Goal: Navigation & Orientation: Find specific page/section

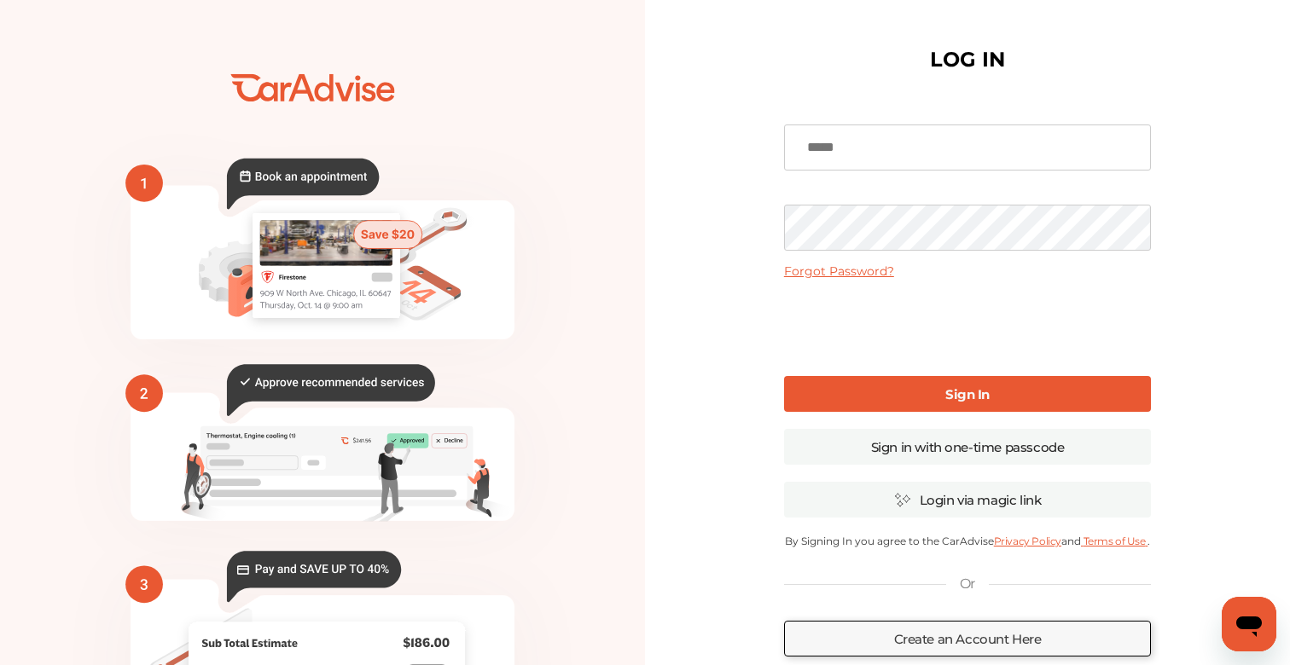
type input "**********"
click at [892, 385] on link "Sign In" at bounding box center [967, 394] width 367 height 36
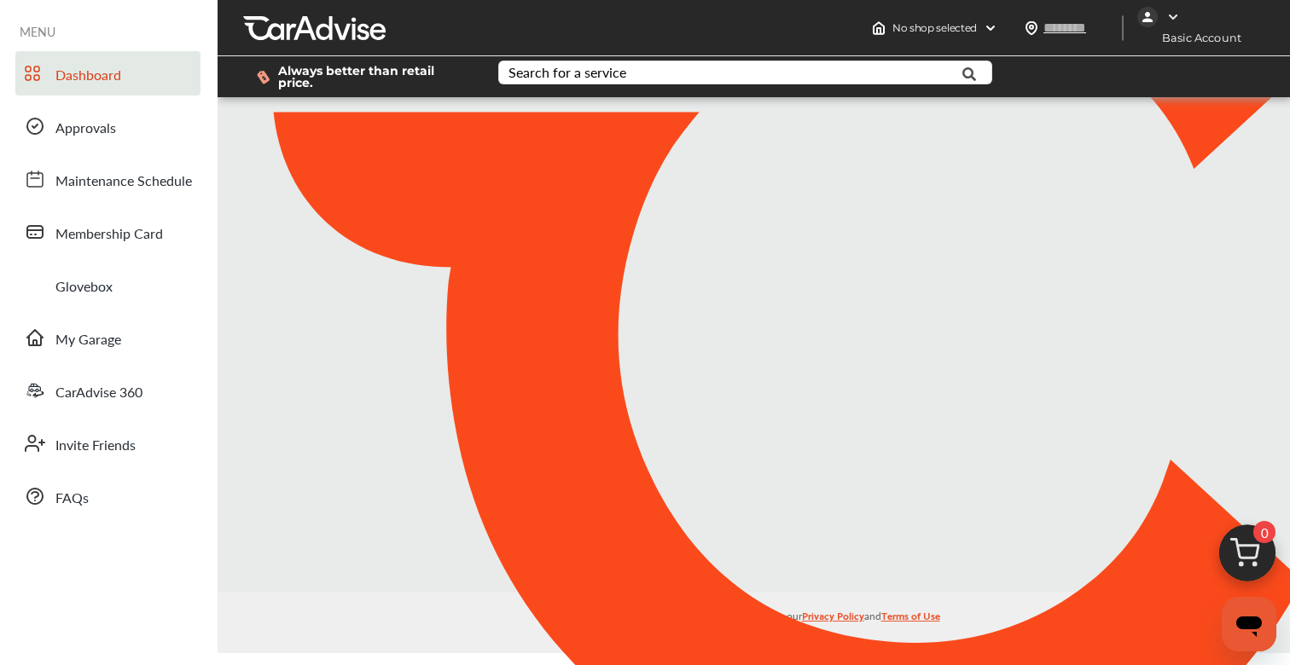
type input "*****"
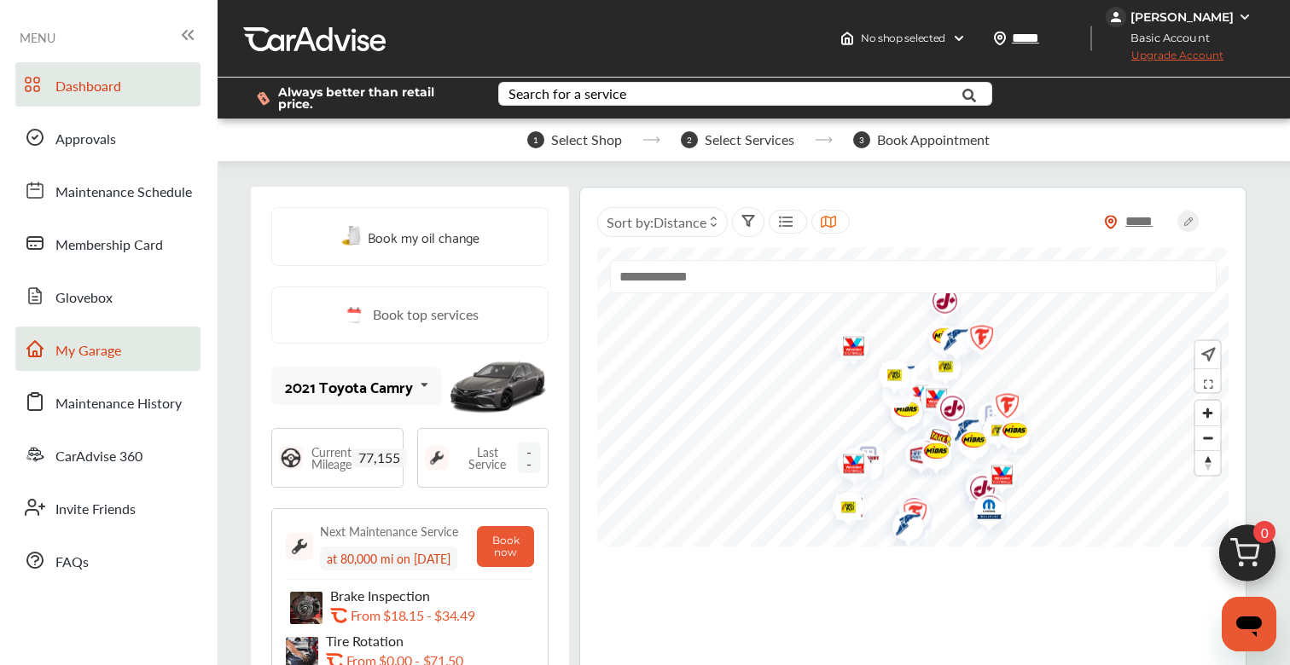
click at [105, 364] on link "My Garage" at bounding box center [107, 349] width 185 height 44
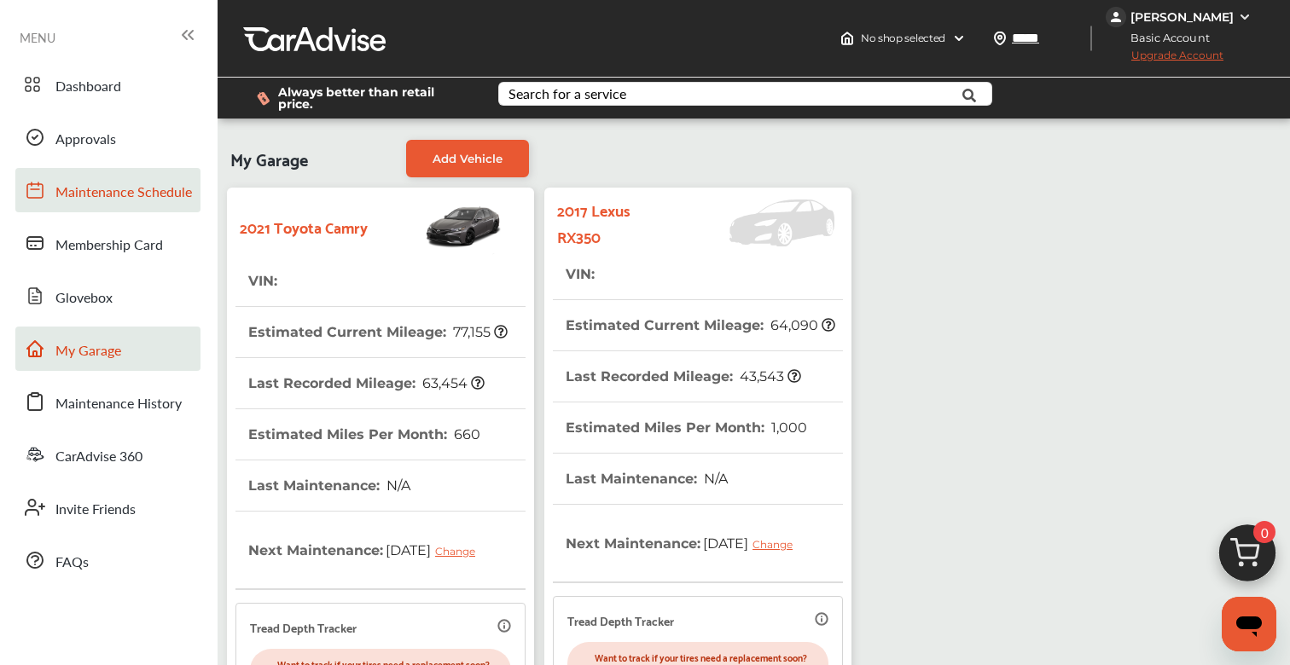
click at [131, 196] on span "Maintenance Schedule" at bounding box center [123, 193] width 136 height 22
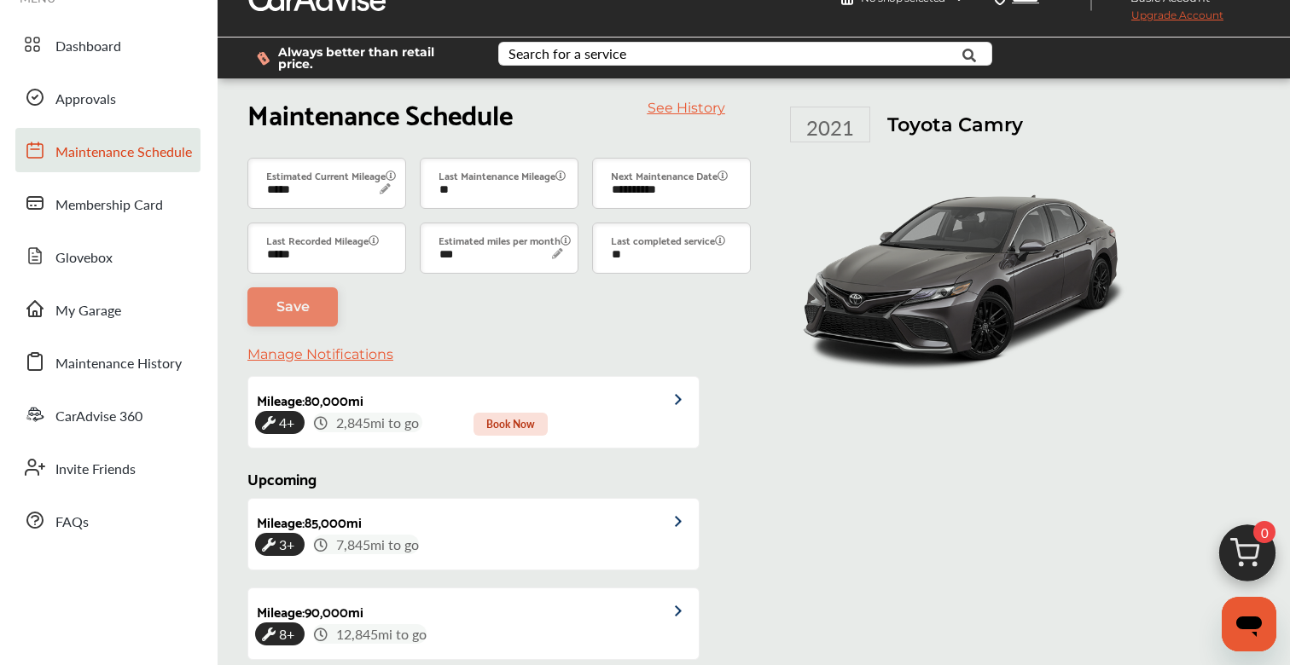
scroll to position [412, 0]
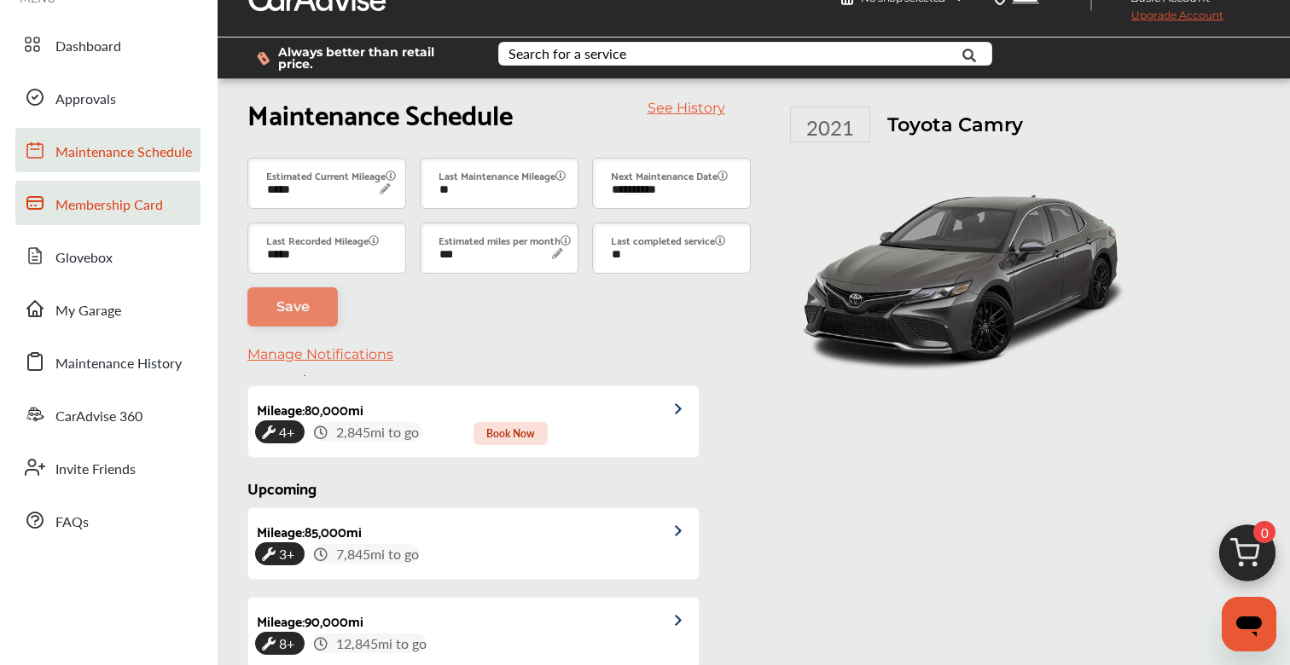
click at [143, 214] on span "Membership Card" at bounding box center [108, 205] width 107 height 22
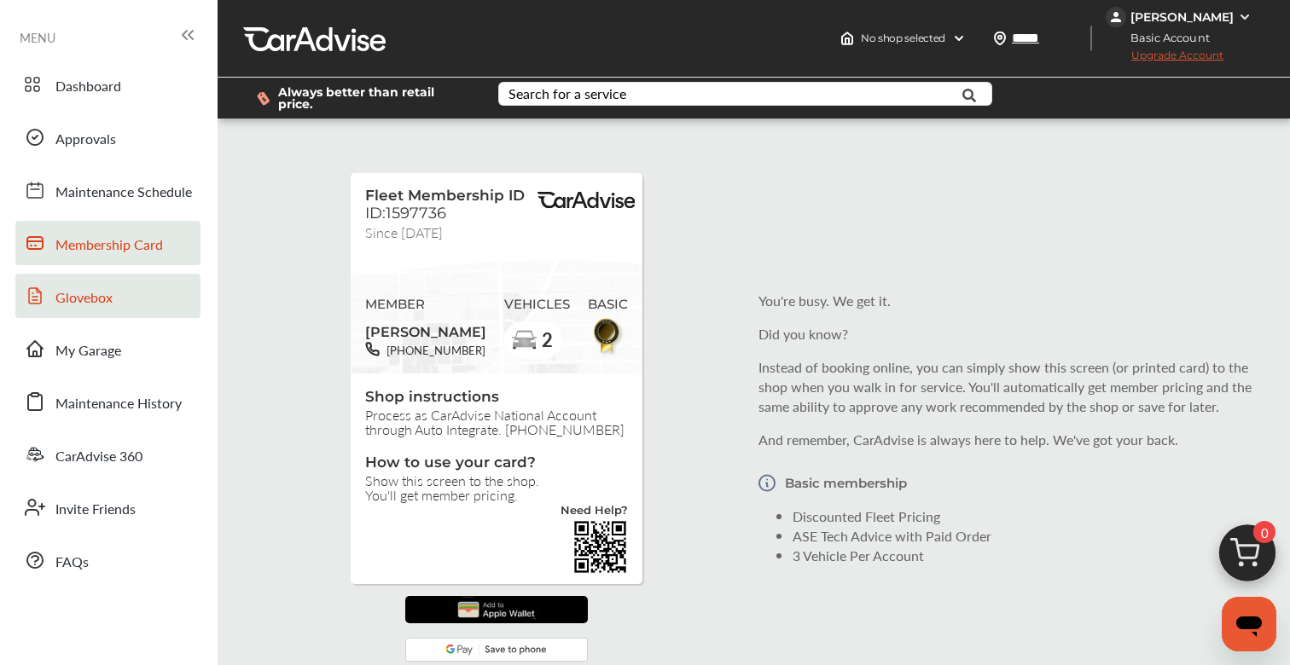
click at [117, 288] on link "Glovebox" at bounding box center [107, 296] width 185 height 44
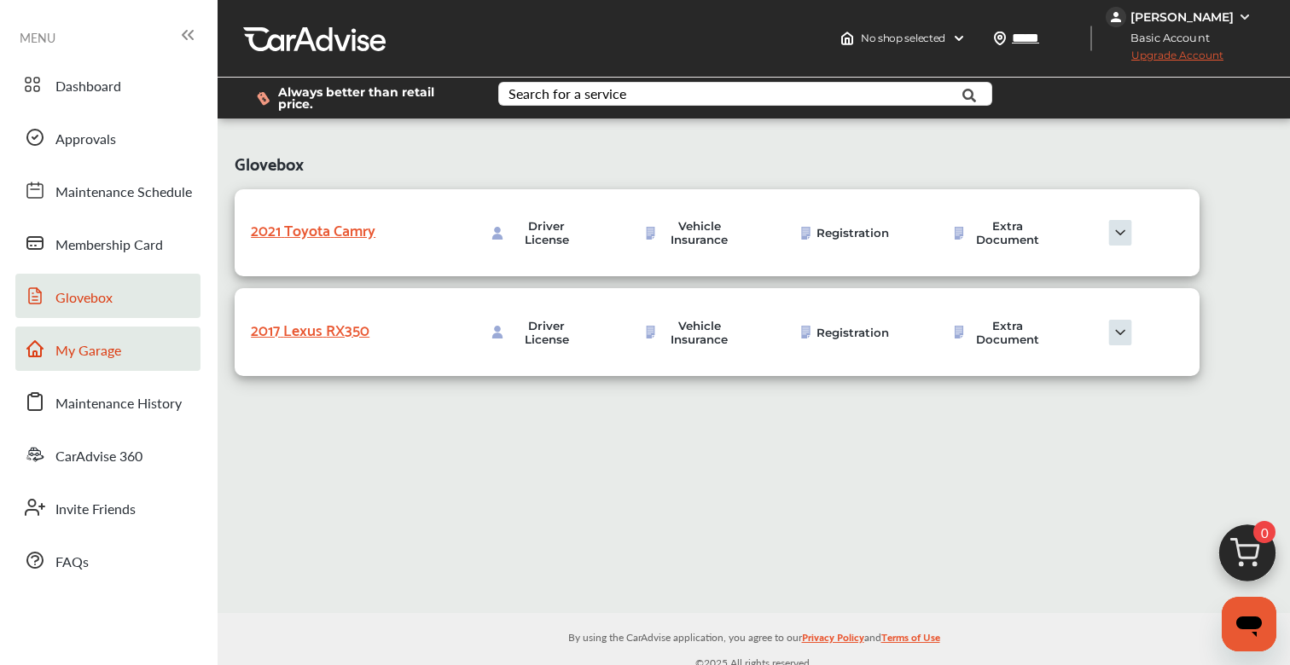
click at [109, 352] on span "My Garage" at bounding box center [88, 351] width 66 height 22
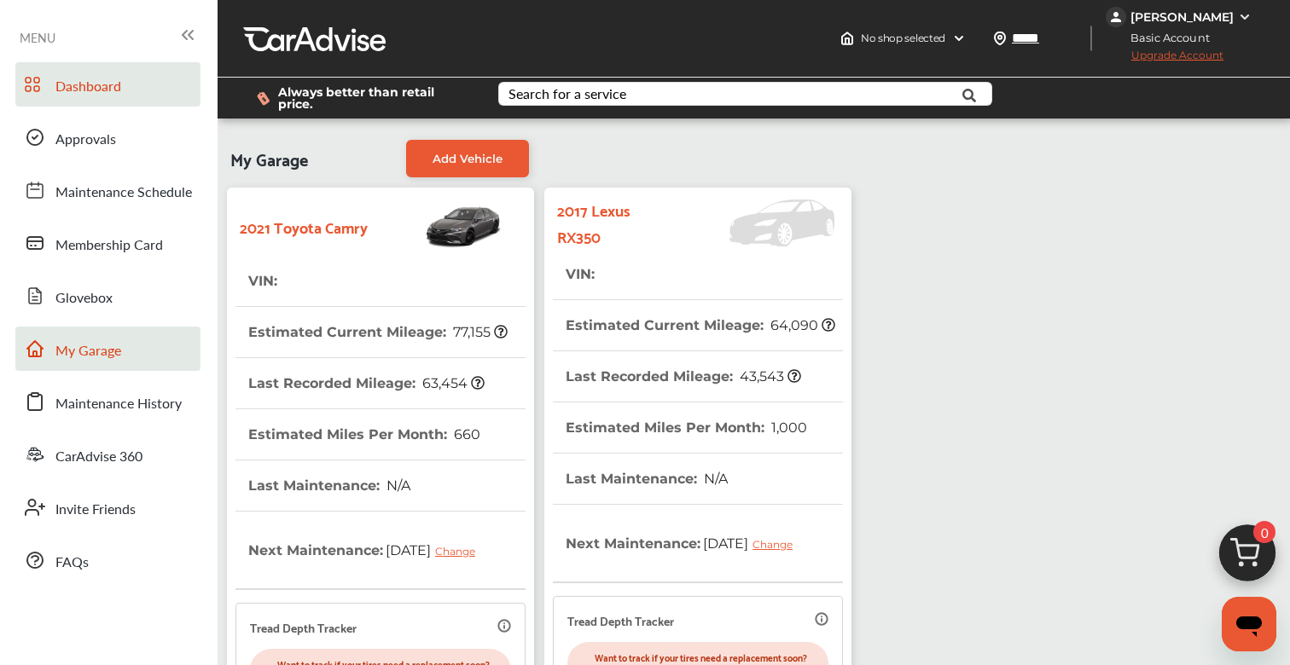
click at [61, 67] on link "Dashboard" at bounding box center [107, 84] width 185 height 44
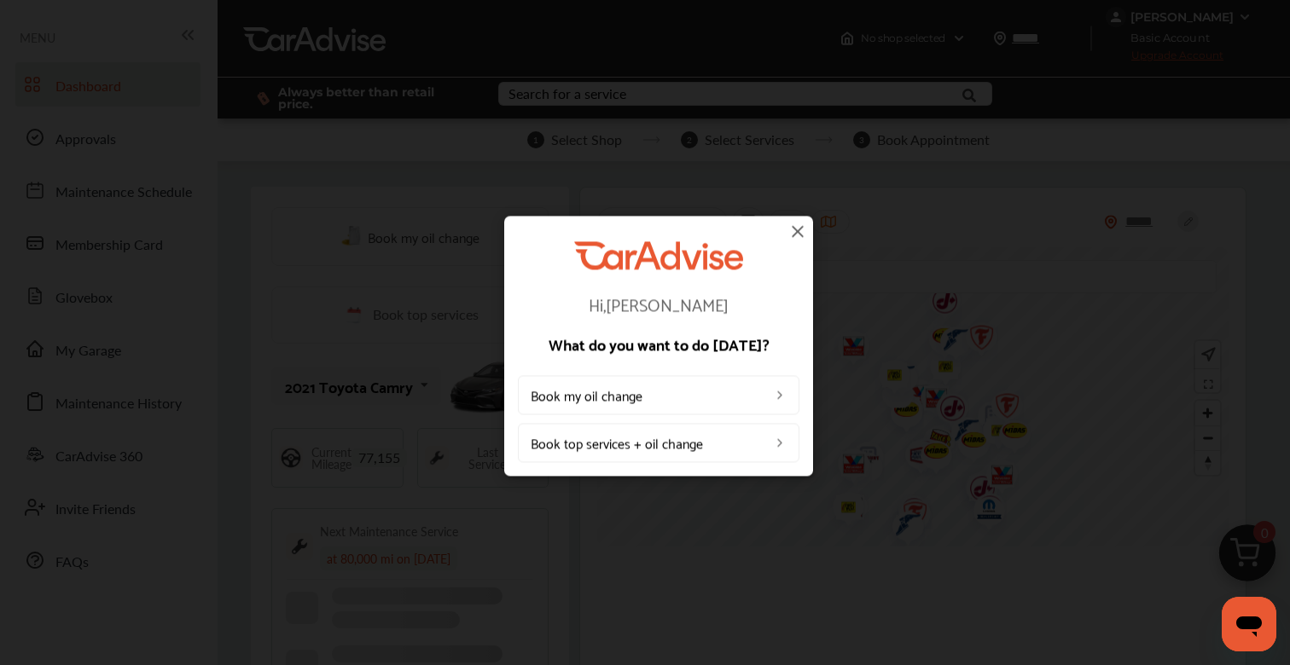
click at [797, 229] on img at bounding box center [797, 231] width 20 height 20
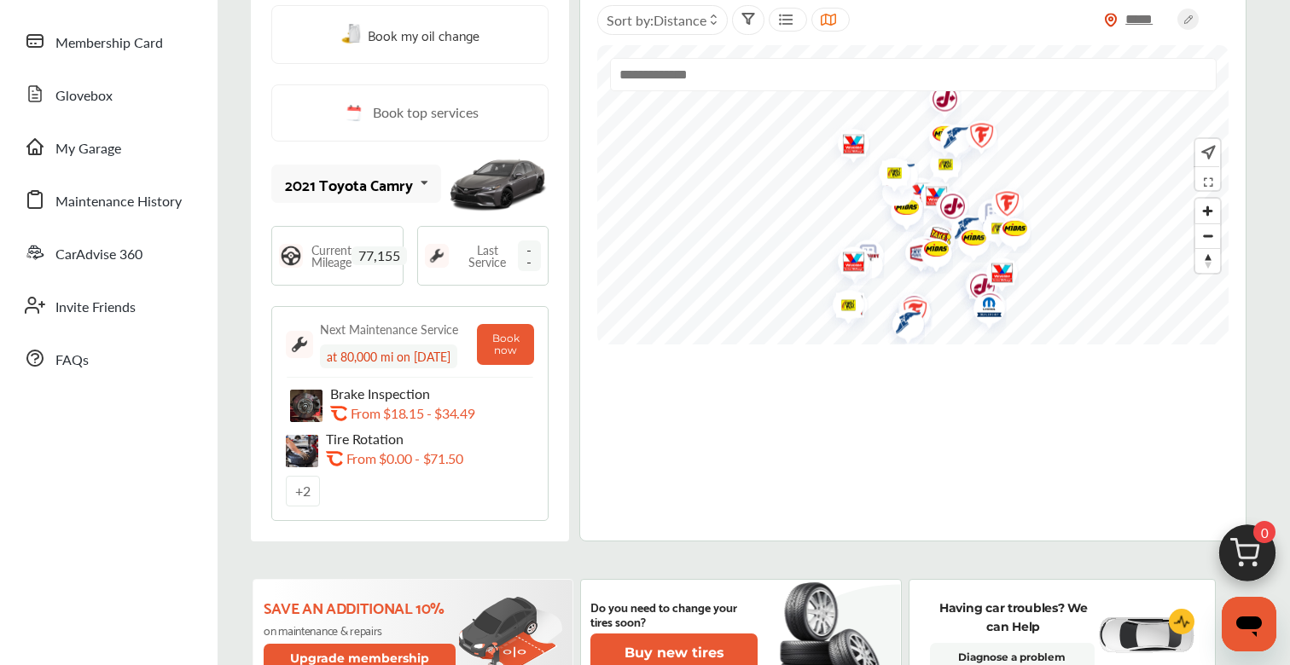
scroll to position [206, 0]
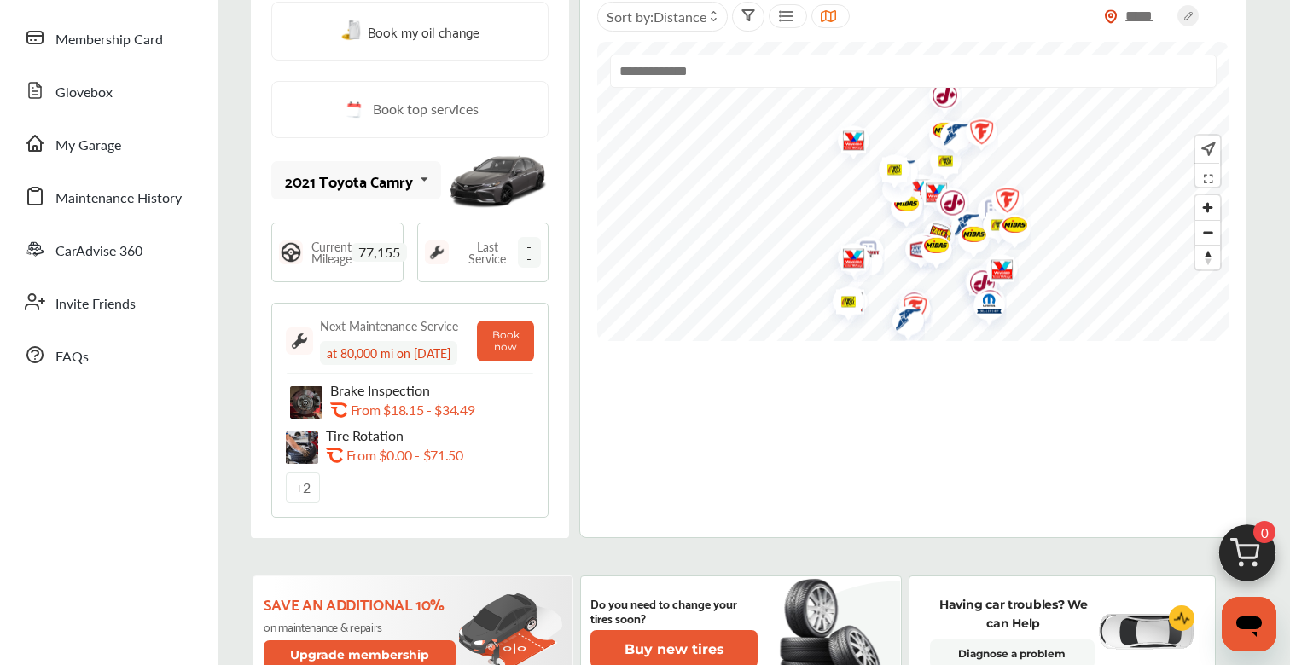
click at [299, 496] on div "+ 2" at bounding box center [303, 488] width 34 height 31
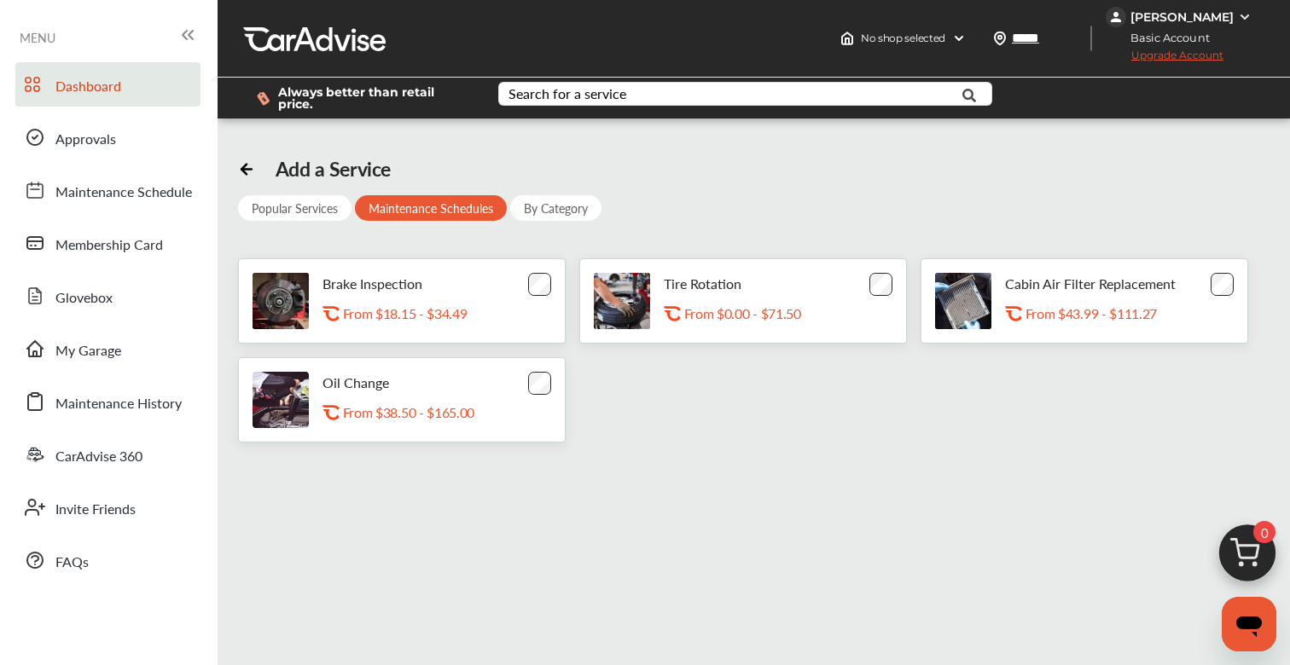
click at [103, 81] on span "Dashboard" at bounding box center [88, 87] width 66 height 22
